Goal: Information Seeking & Learning: Learn about a topic

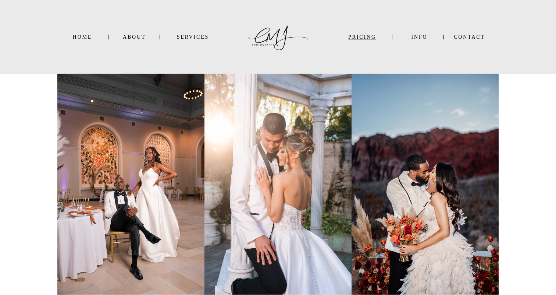
click at [363, 35] on nav "PRICING" at bounding box center [362, 37] width 41 height 6
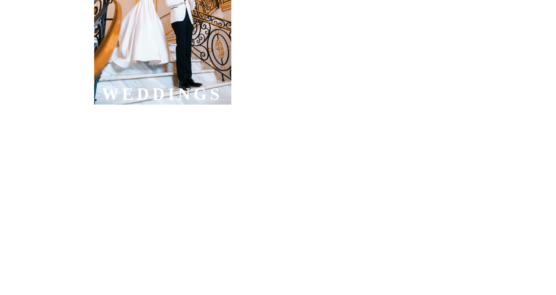
scroll to position [406, 0]
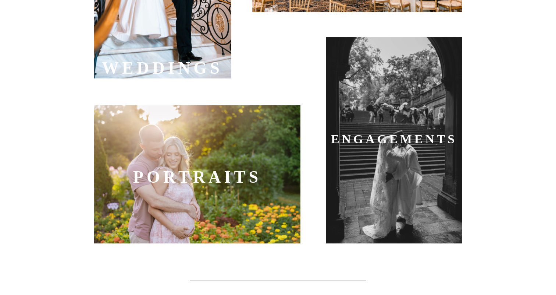
click at [243, 193] on div at bounding box center [197, 174] width 206 height 138
click at [380, 117] on div at bounding box center [394, 140] width 136 height 206
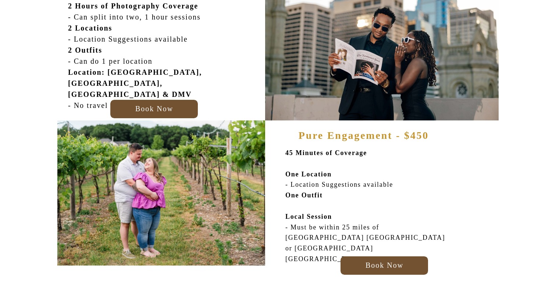
scroll to position [298, 0]
